Goal: Task Accomplishment & Management: Manage account settings

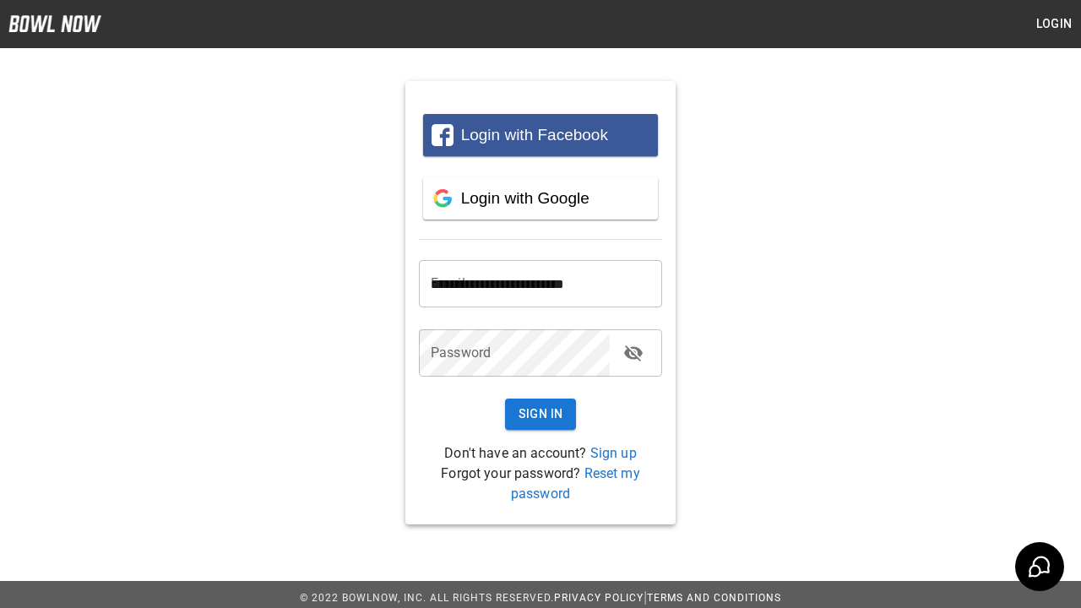
type input "**********"
click at [540, 414] on button "Sign In" at bounding box center [541, 414] width 72 height 31
